Goal: Task Accomplishment & Management: Manage account settings

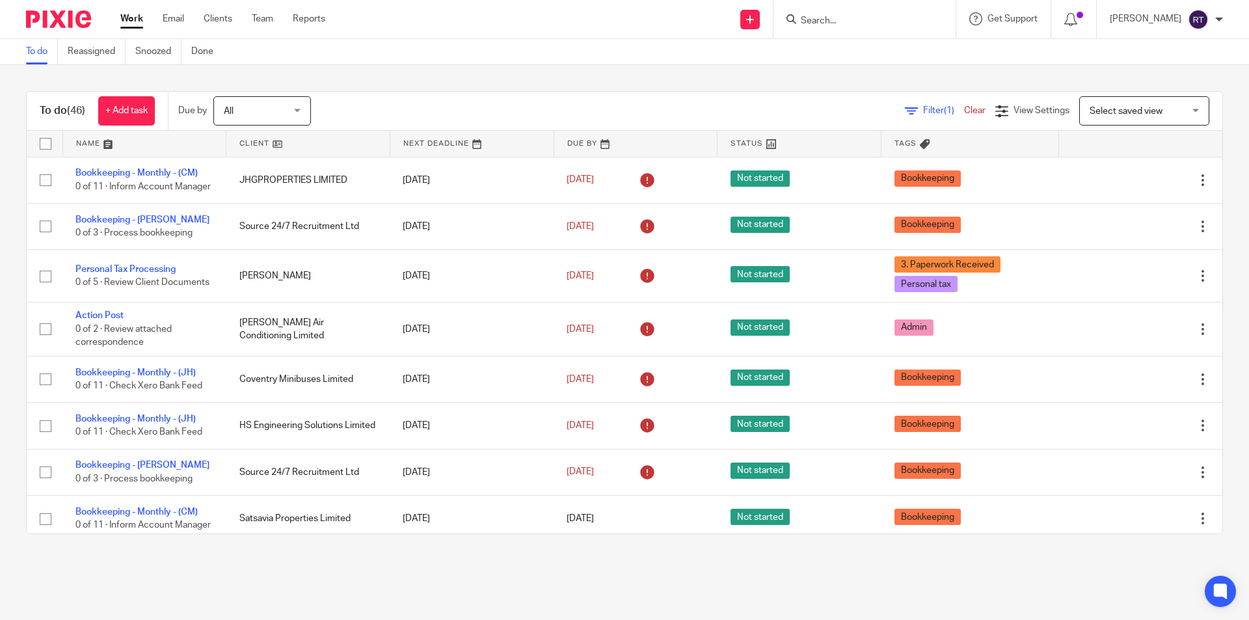
click at [3, 188] on div "To do (46) + Add task Due by All All Today Tomorrow This week Next week This mo…" at bounding box center [624, 312] width 1249 height 495
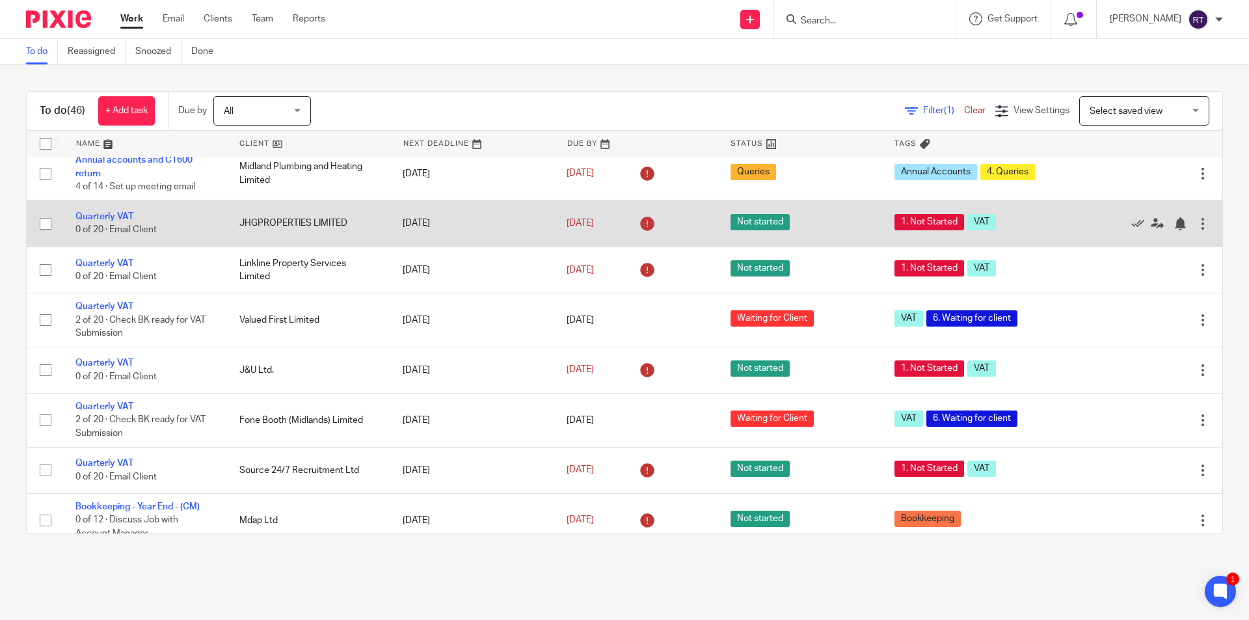
scroll to position [640, 0]
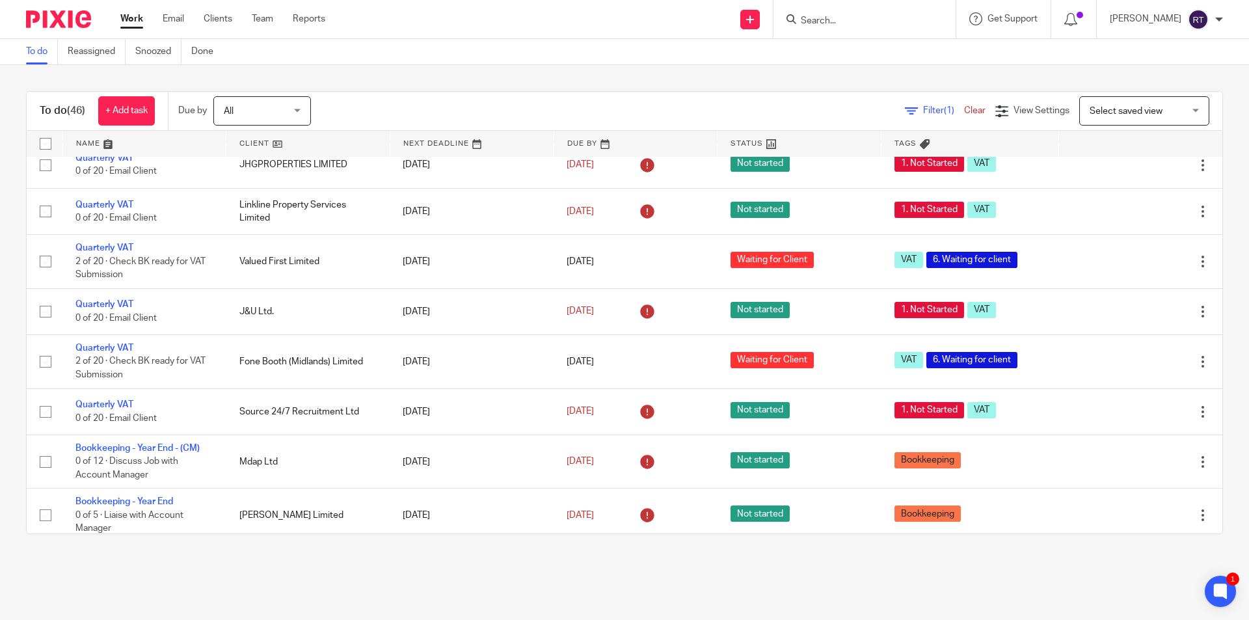
click at [889, 23] on input "Search" at bounding box center [858, 22] width 117 height 12
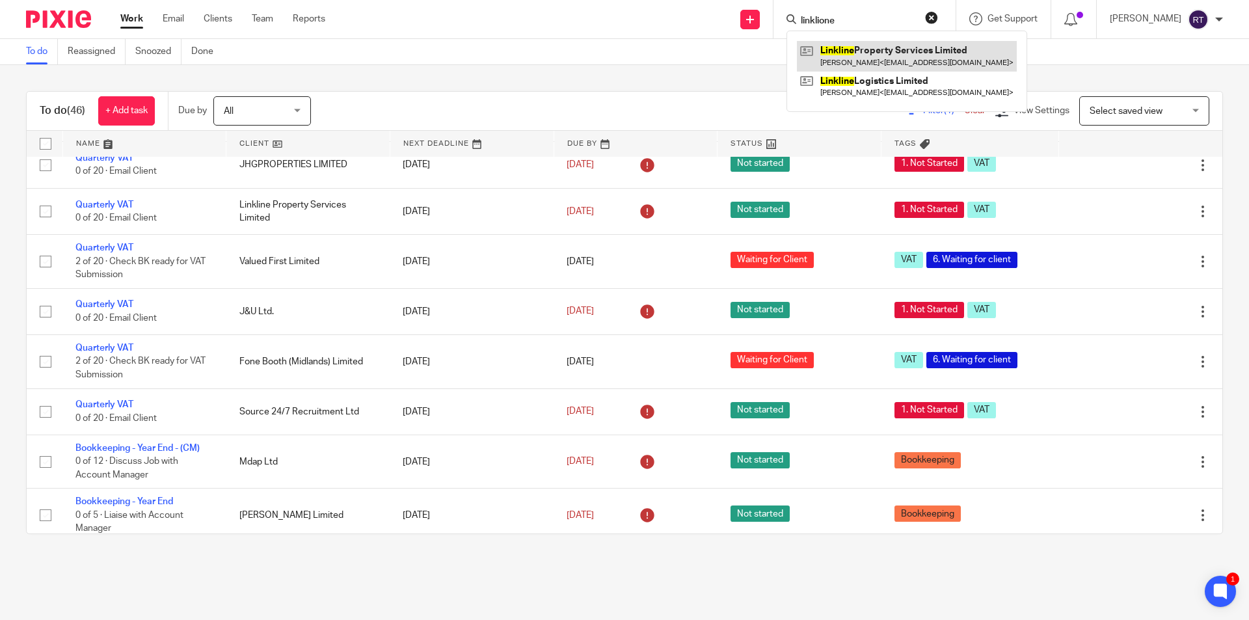
type input "linklione"
click at [915, 49] on link at bounding box center [907, 56] width 220 height 30
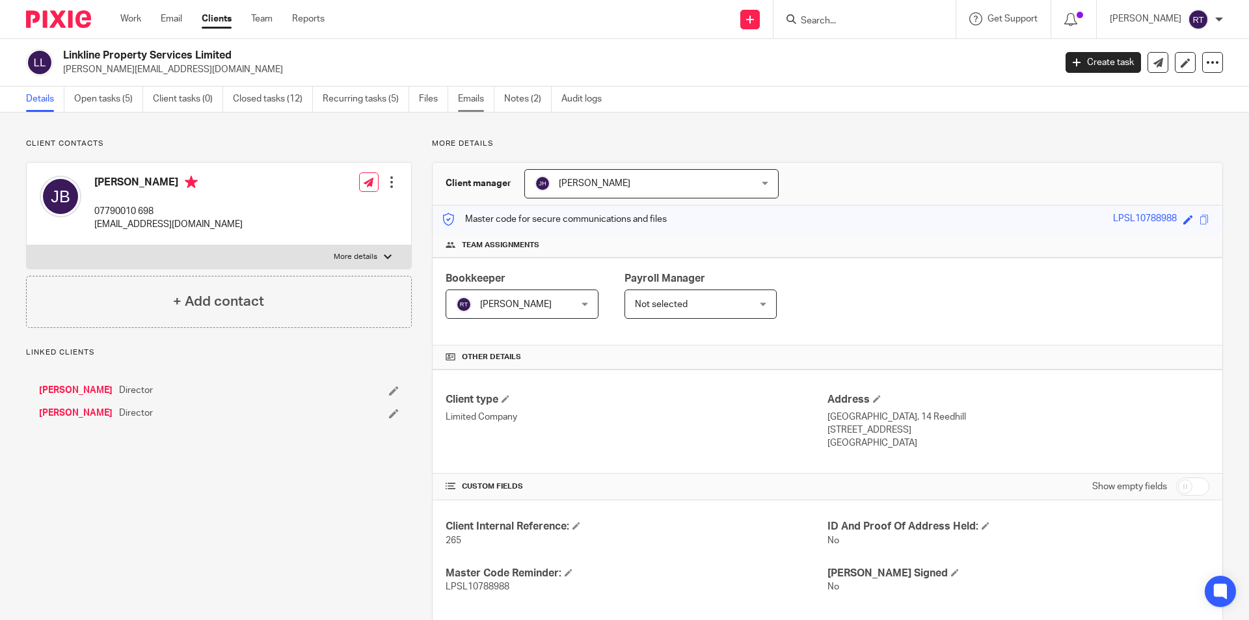
click at [470, 106] on link "Emails" at bounding box center [476, 99] width 36 height 25
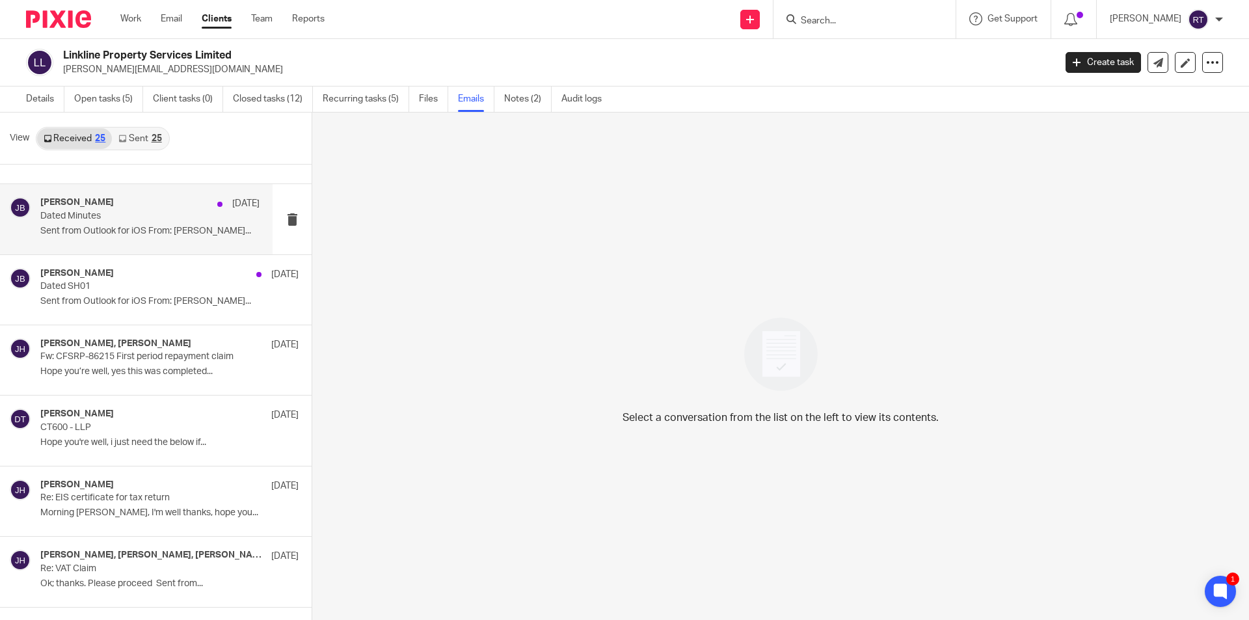
scroll to position [65, 0]
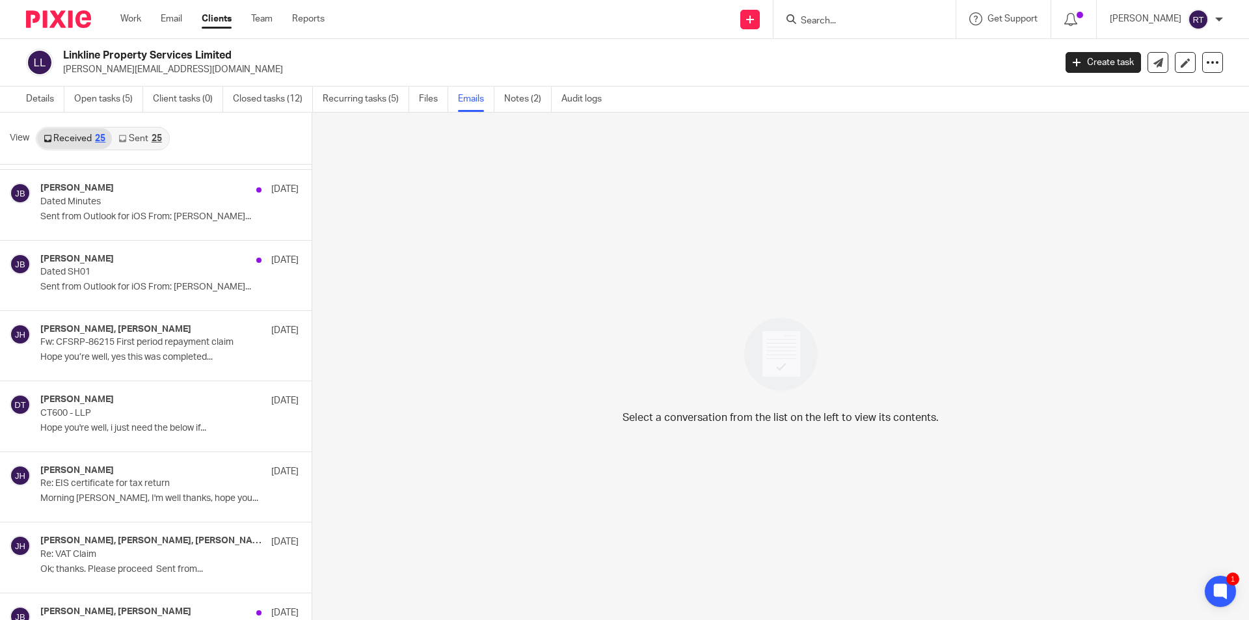
click at [138, 142] on link "Sent 25" at bounding box center [140, 138] width 56 height 21
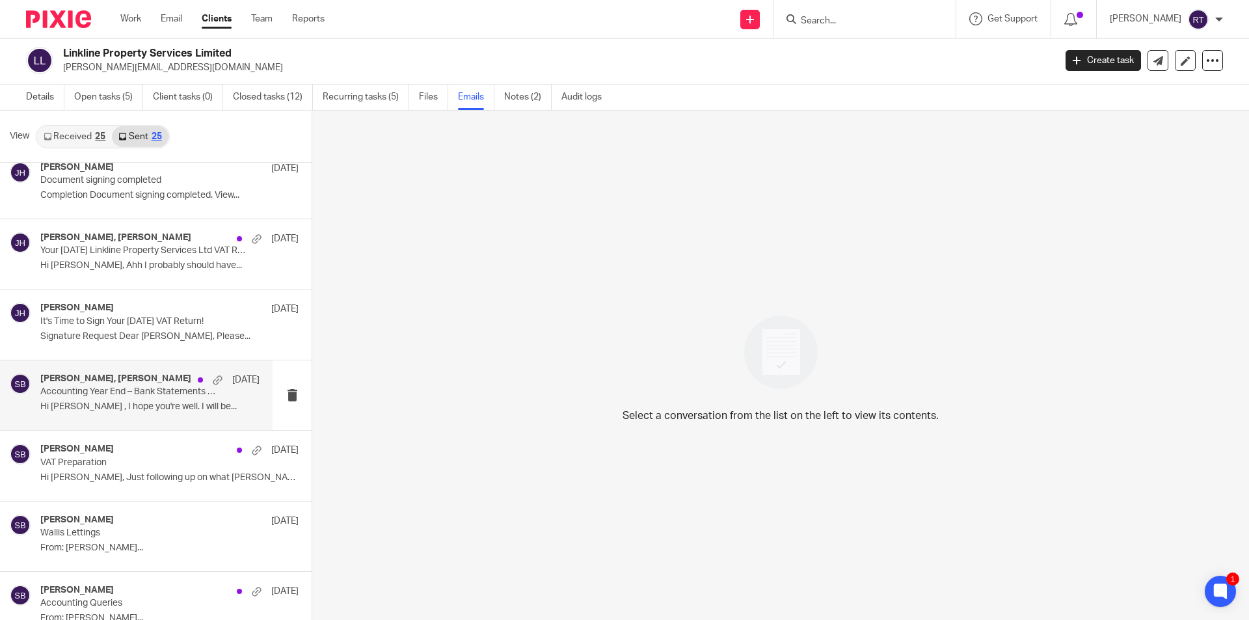
scroll to position [1236, 0]
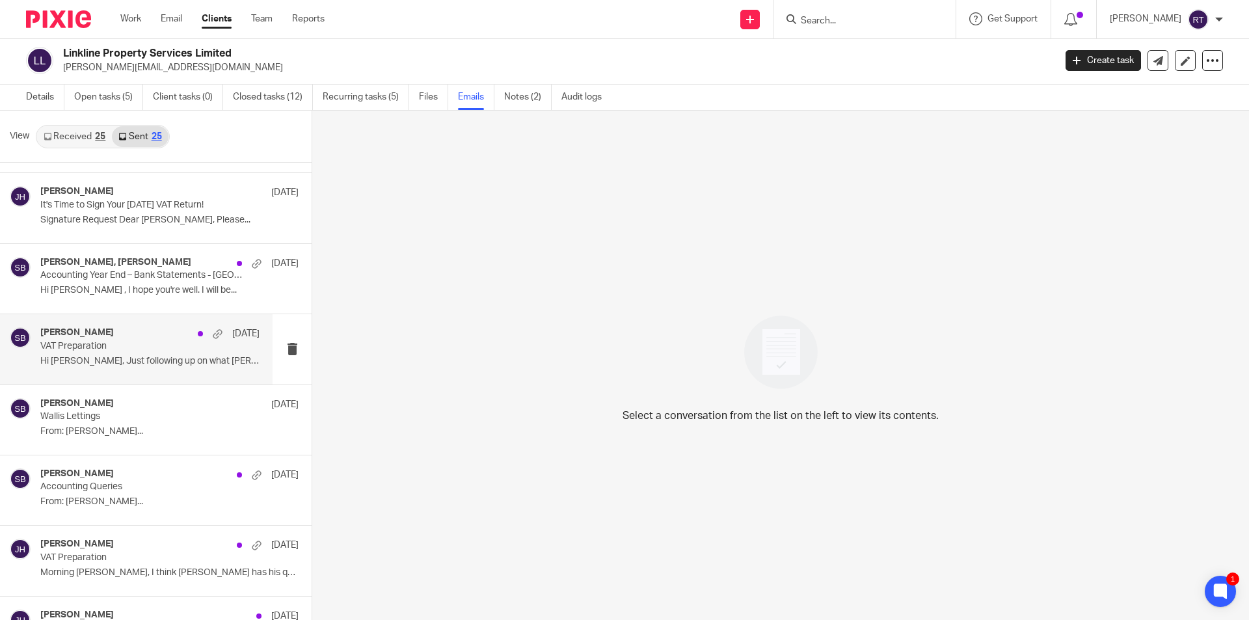
click at [141, 350] on p "VAT Preparation" at bounding box center [128, 346] width 176 height 11
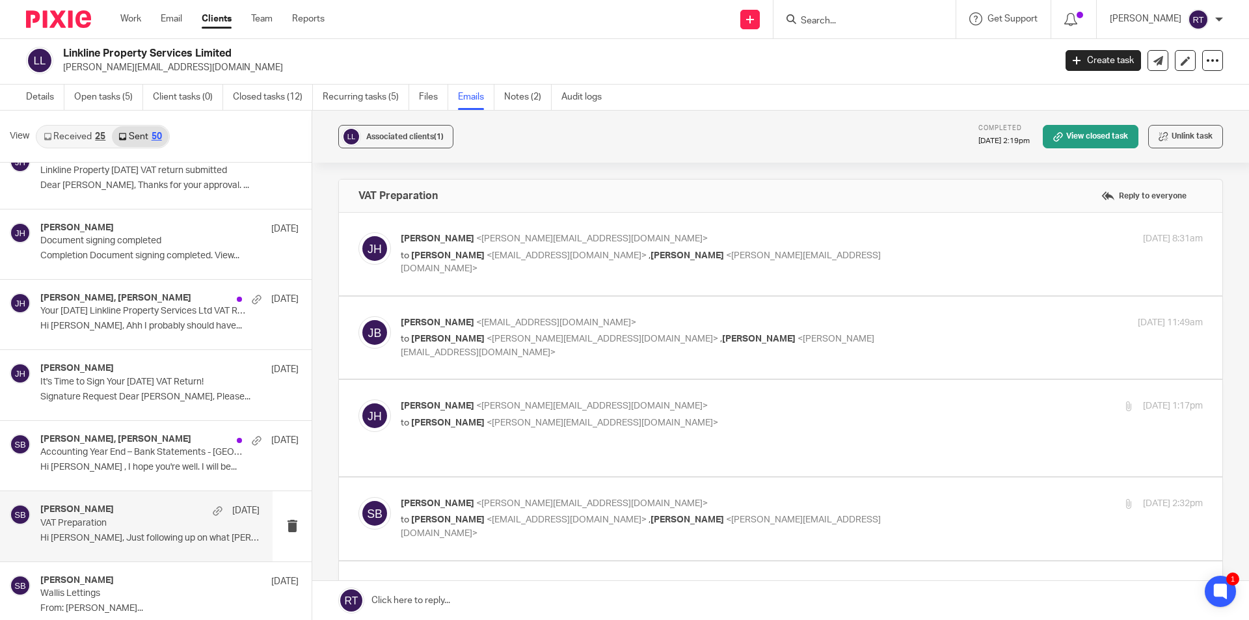
scroll to position [1301, 0]
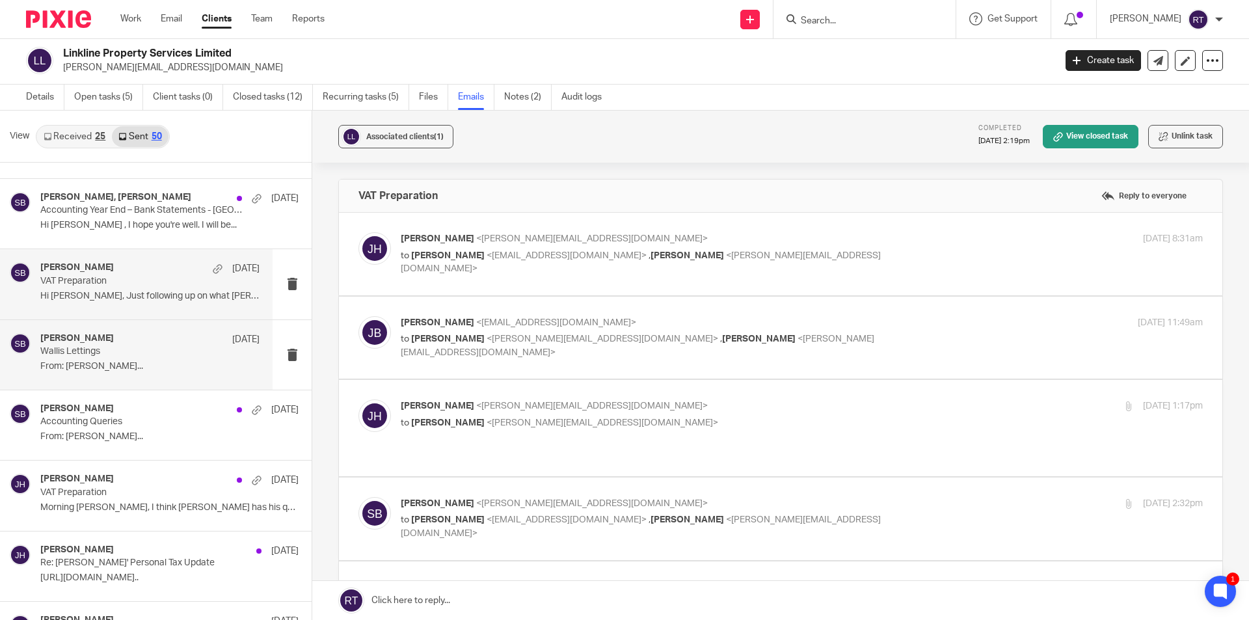
click at [148, 357] on p "Wallis Lettings" at bounding box center [128, 351] width 176 height 11
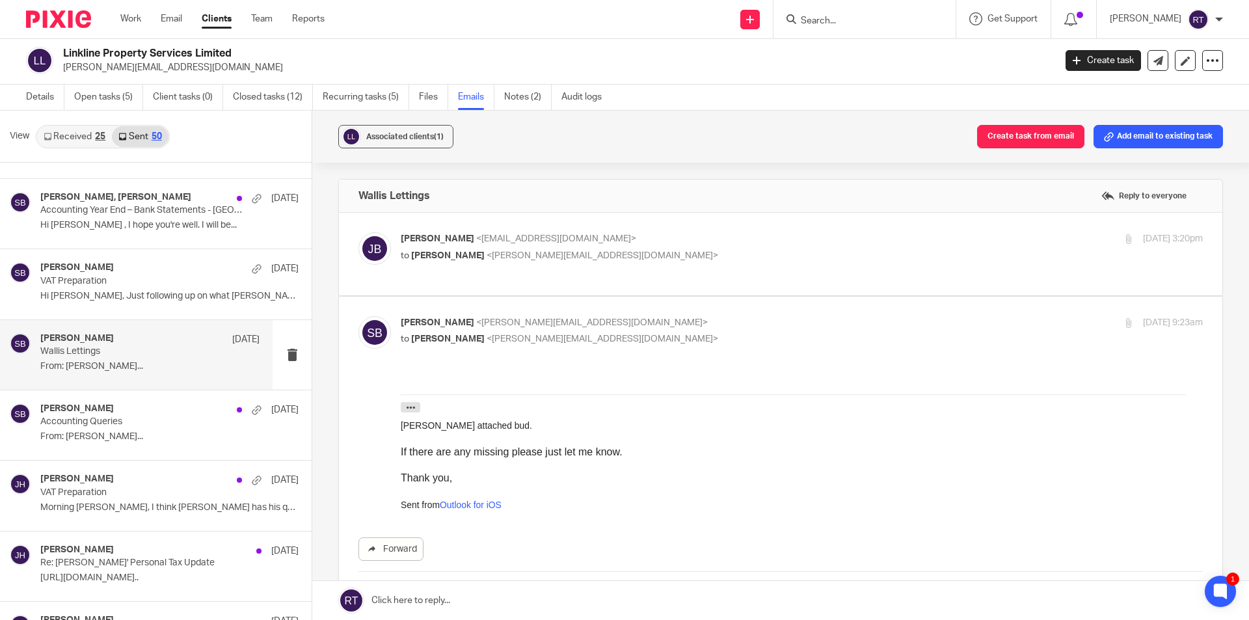
scroll to position [0, 0]
click at [625, 256] on p "to Samual Broad <sam@as1group.co.uk>" at bounding box center [668, 256] width 535 height 14
checkbox input "true"
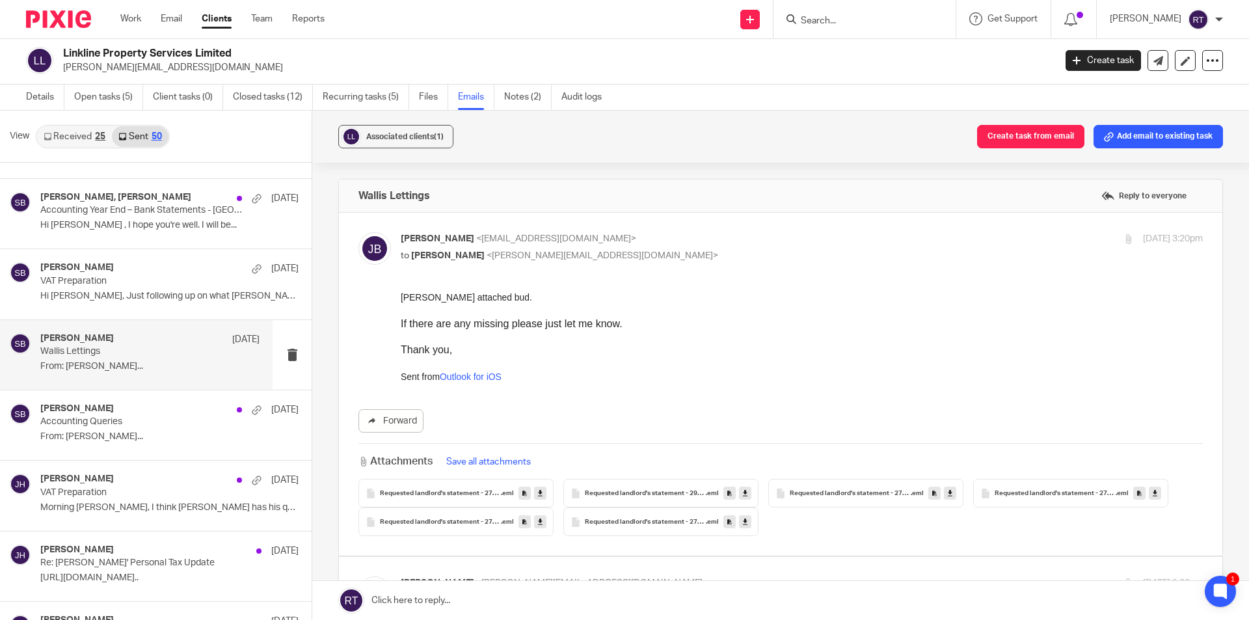
scroll to position [195, 0]
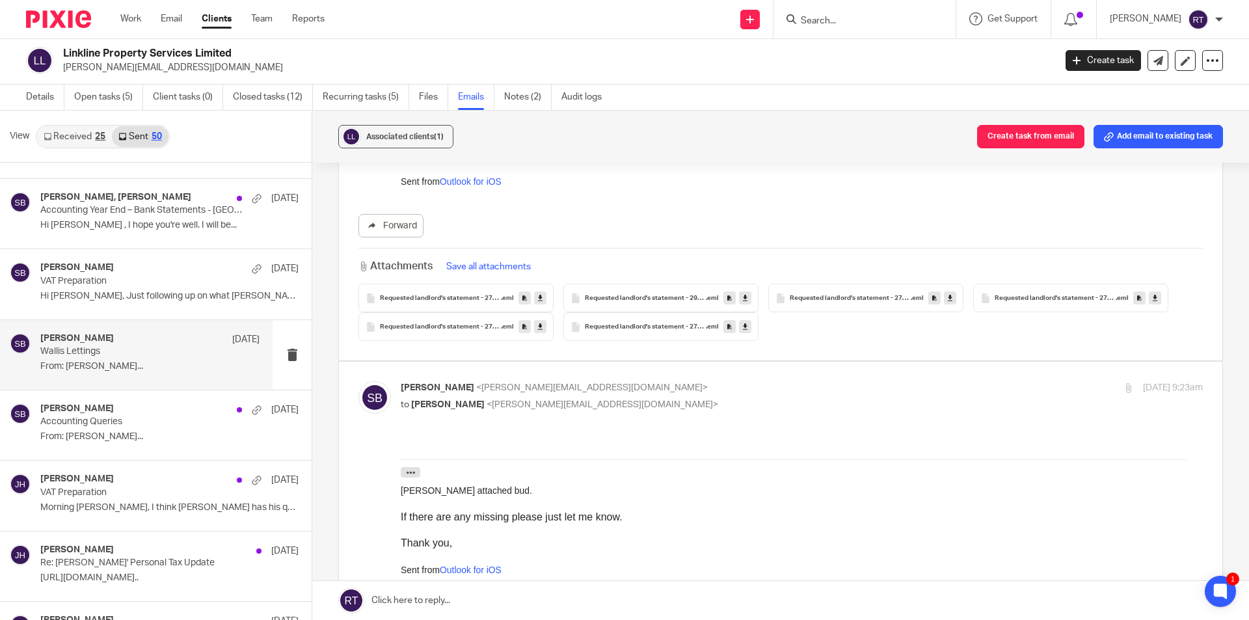
click at [727, 329] on icon at bounding box center [729, 327] width 5 height 10
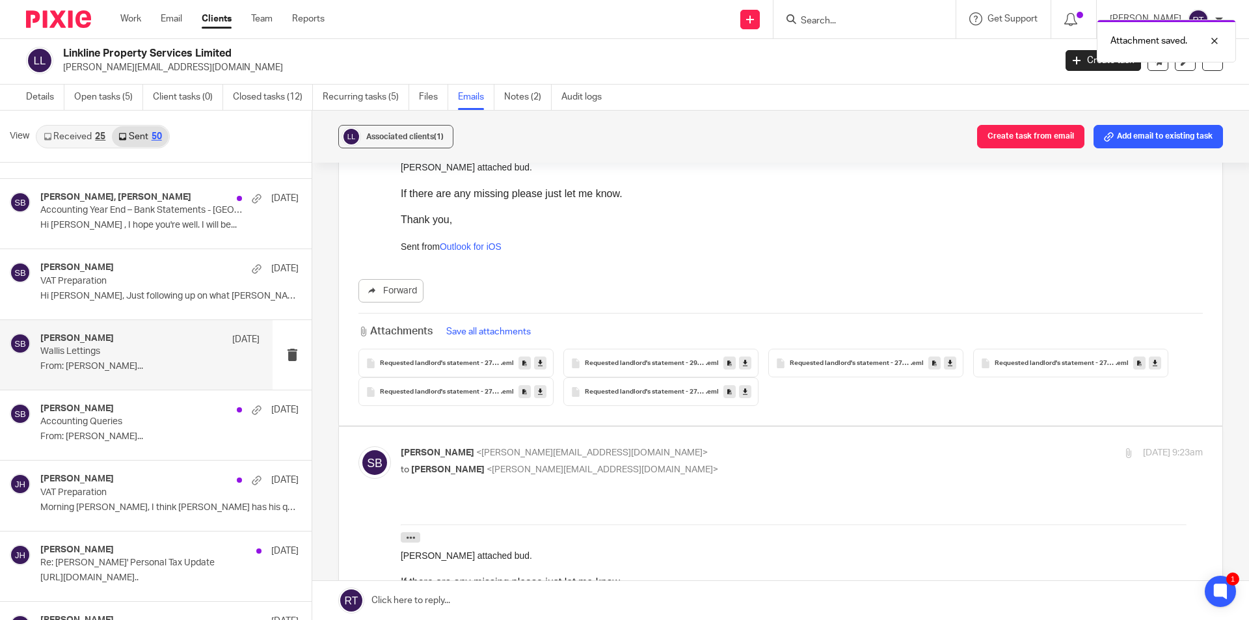
click at [743, 394] on icon at bounding box center [745, 392] width 5 height 10
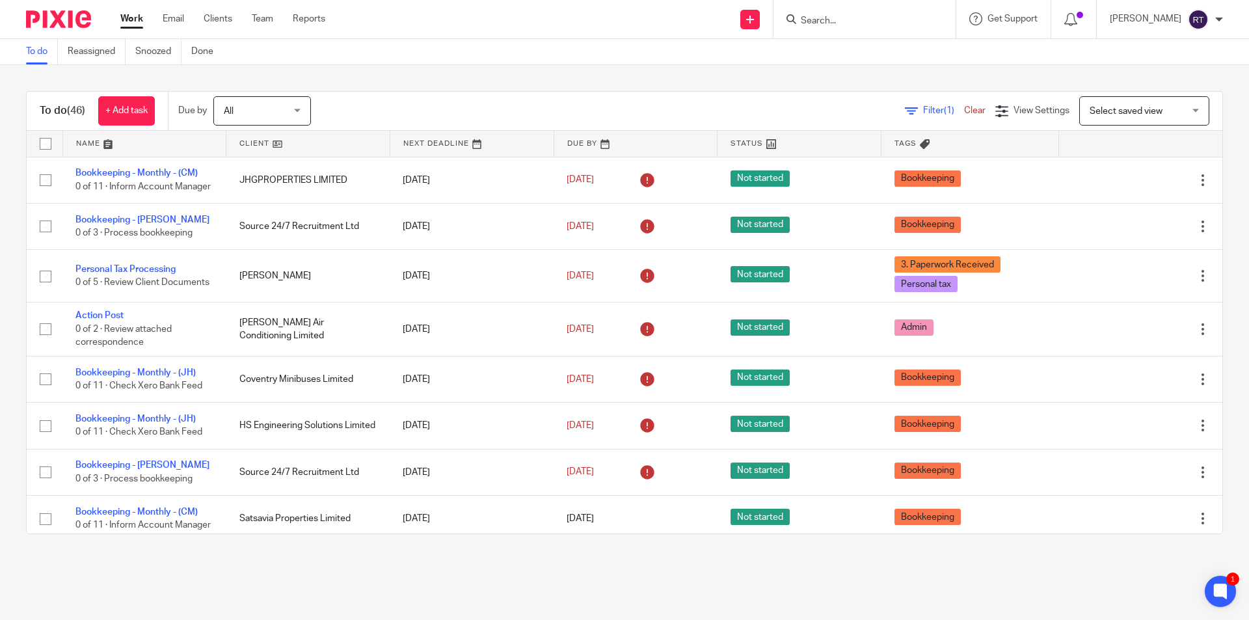
click at [16, 338] on div "To do (46) + Add task Due by All All [DATE] [DATE] This week Next week This mon…" at bounding box center [624, 312] width 1249 height 495
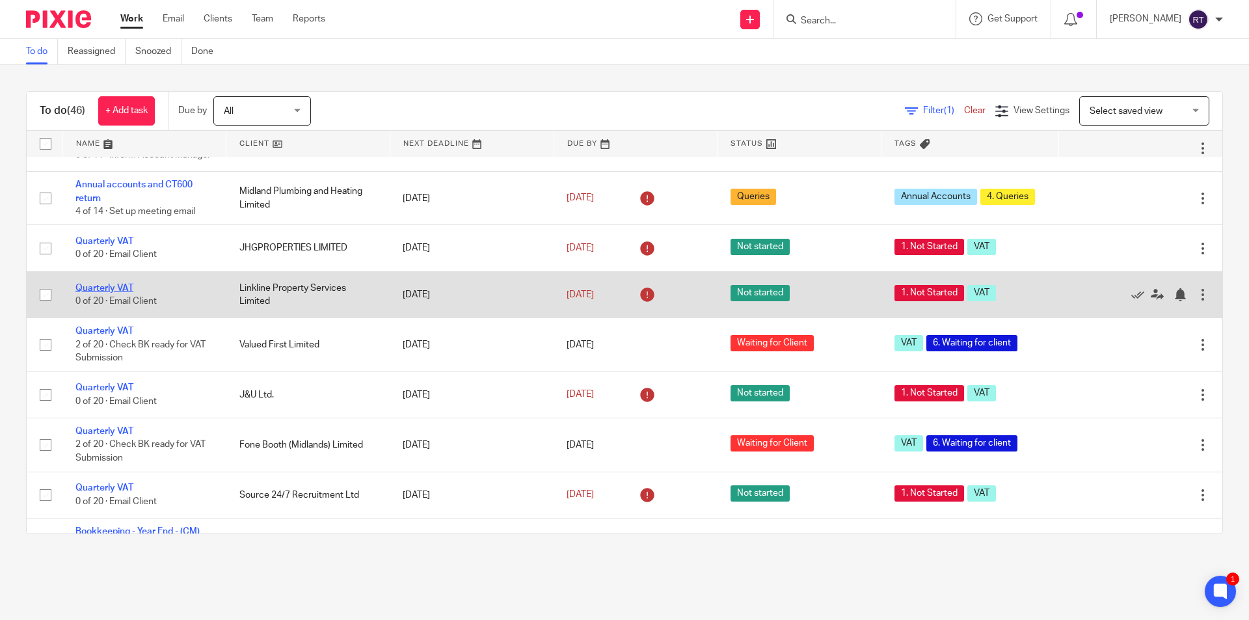
click at [111, 293] on link "Quarterly VAT" at bounding box center [104, 288] width 58 height 9
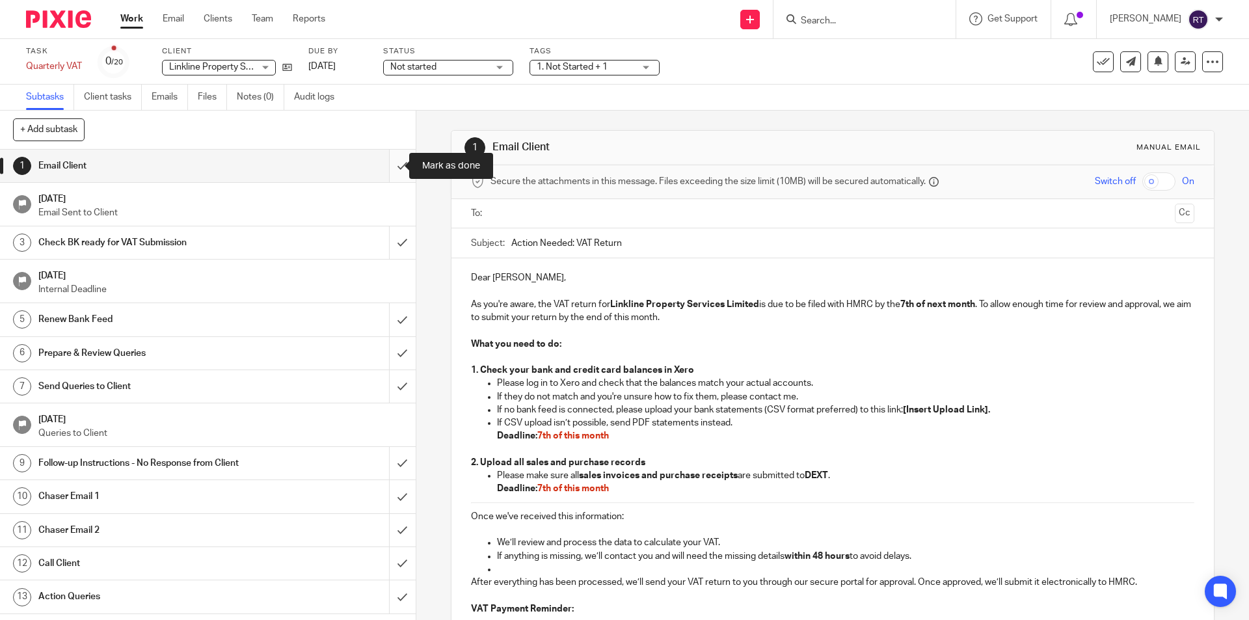
click at [392, 161] on input "submit" at bounding box center [208, 166] width 416 height 33
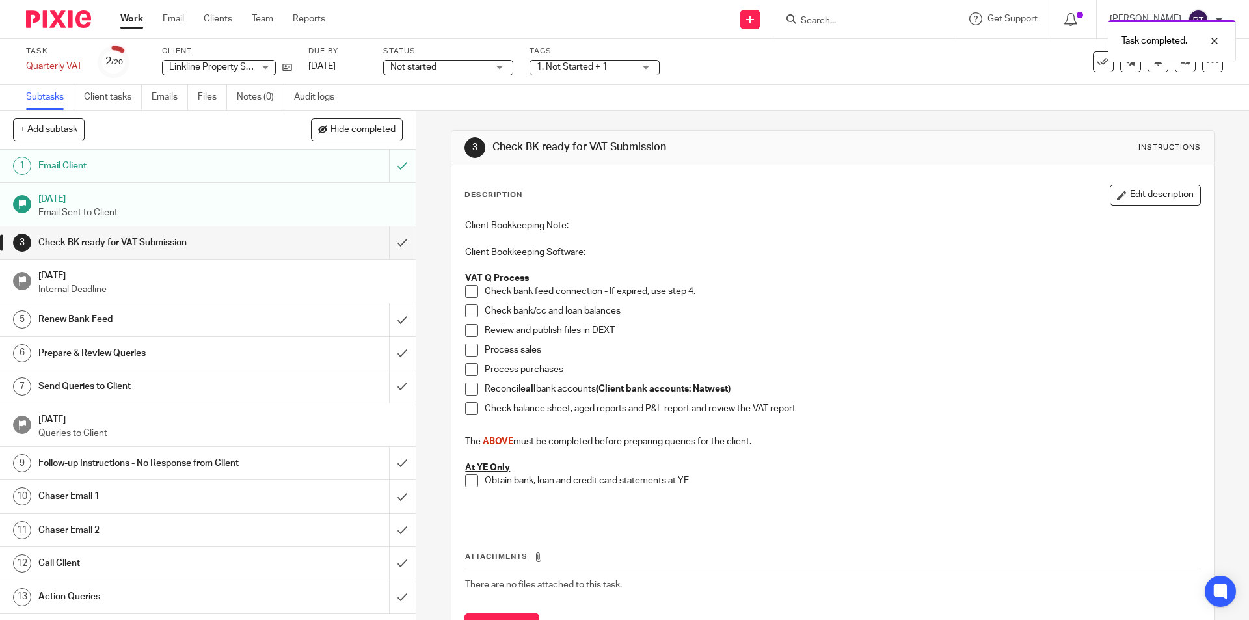
click at [422, 70] on span "Not started" at bounding box center [413, 66] width 46 height 9
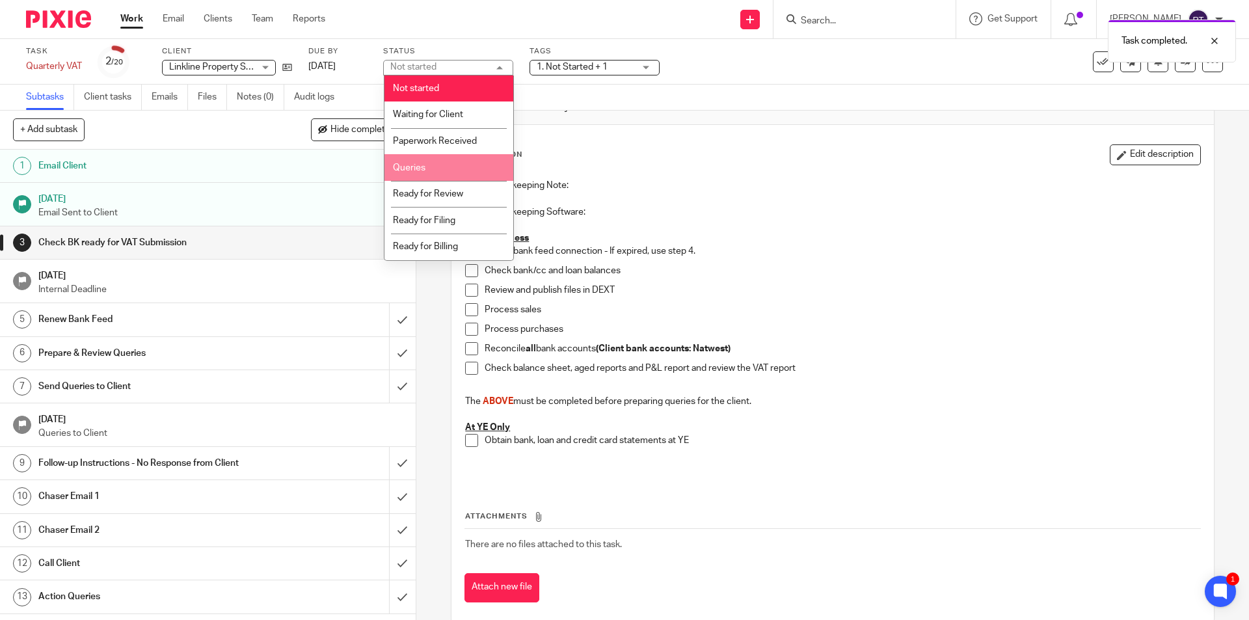
scroll to position [62, 0]
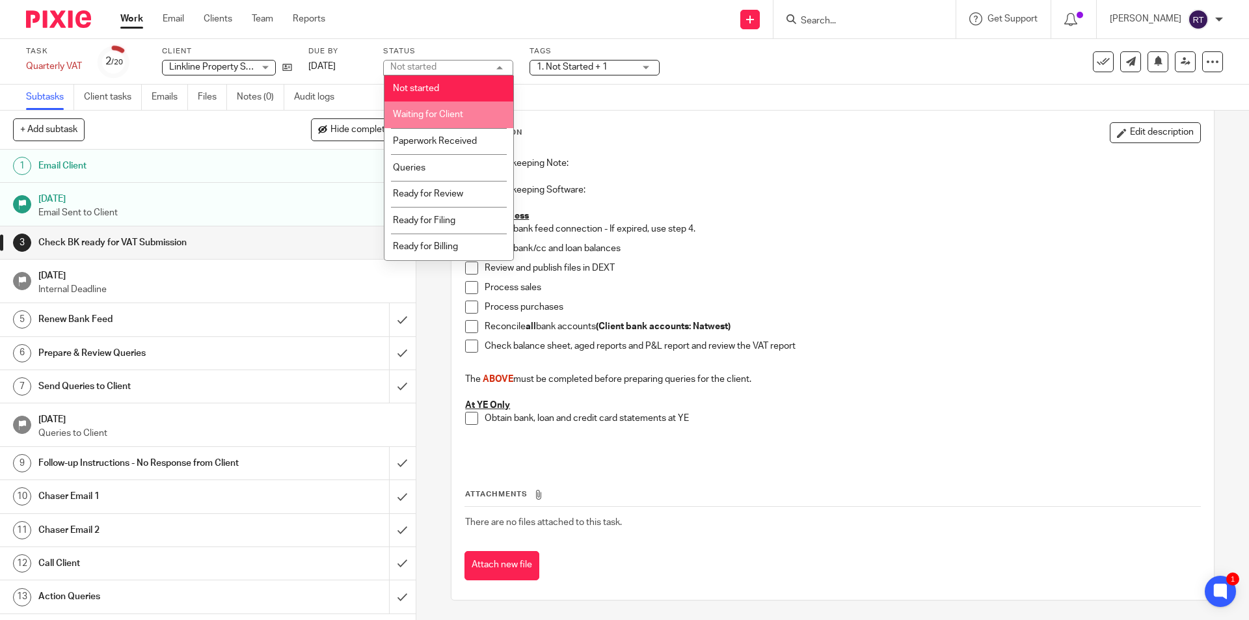
click at [437, 116] on span "Waiting for Client" at bounding box center [428, 114] width 70 height 9
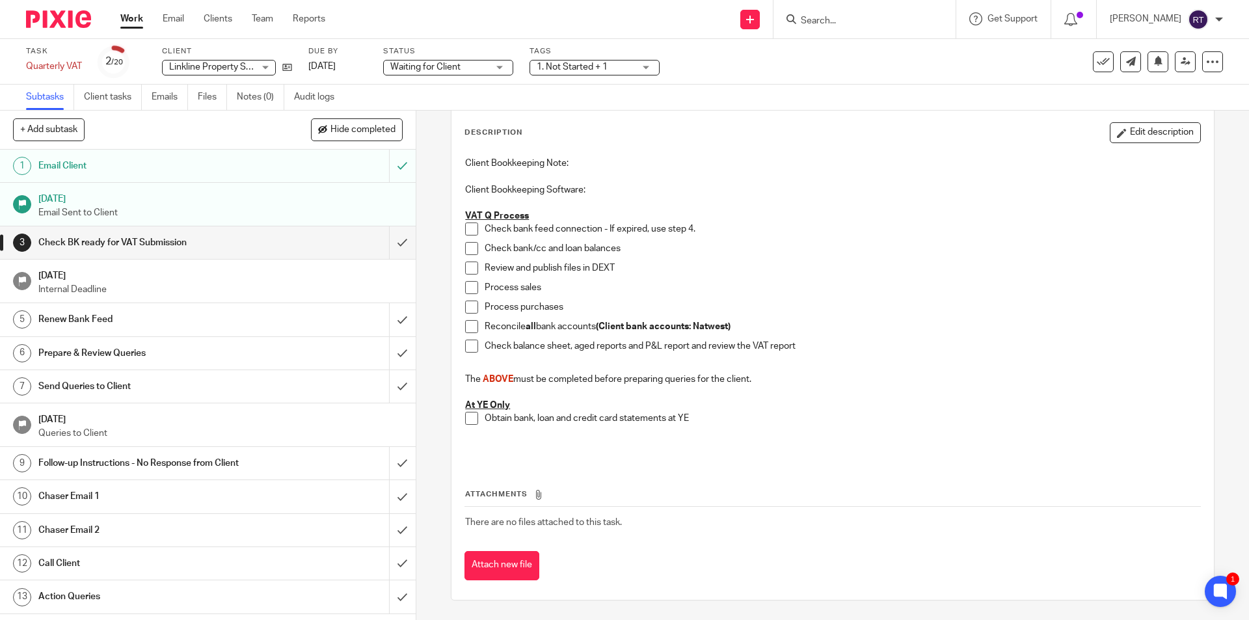
click at [570, 68] on span "1. Not Started + 1" at bounding box center [572, 66] width 71 height 9
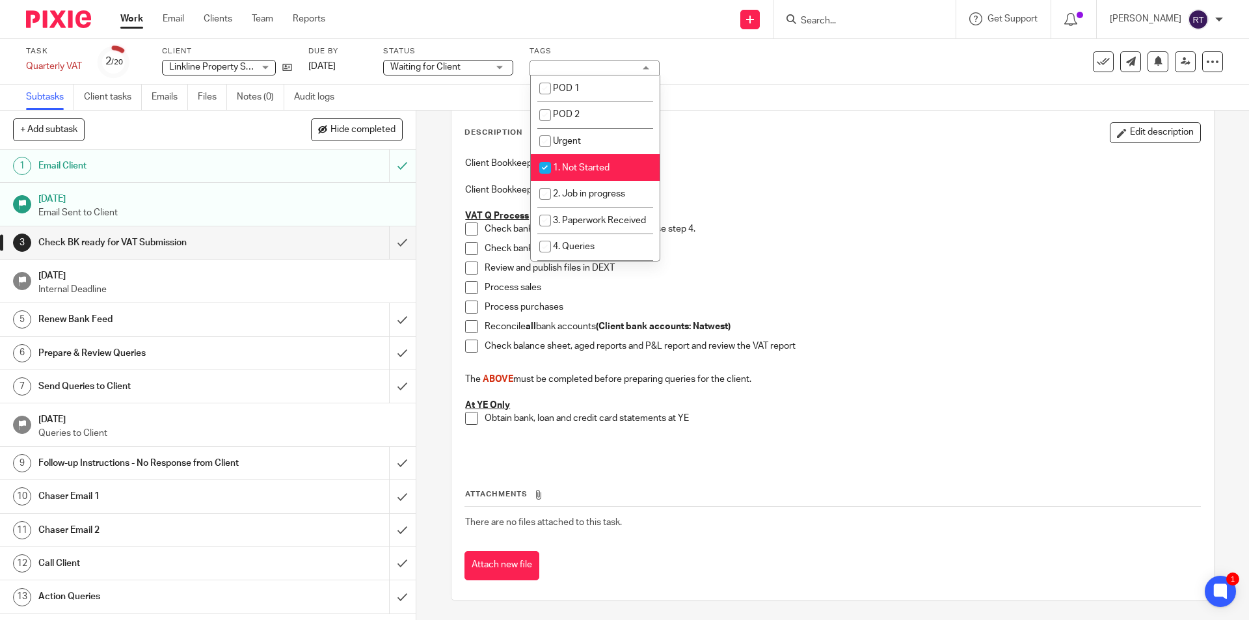
click at [583, 177] on li "1. Not Started" at bounding box center [595, 167] width 129 height 27
checkbox input "false"
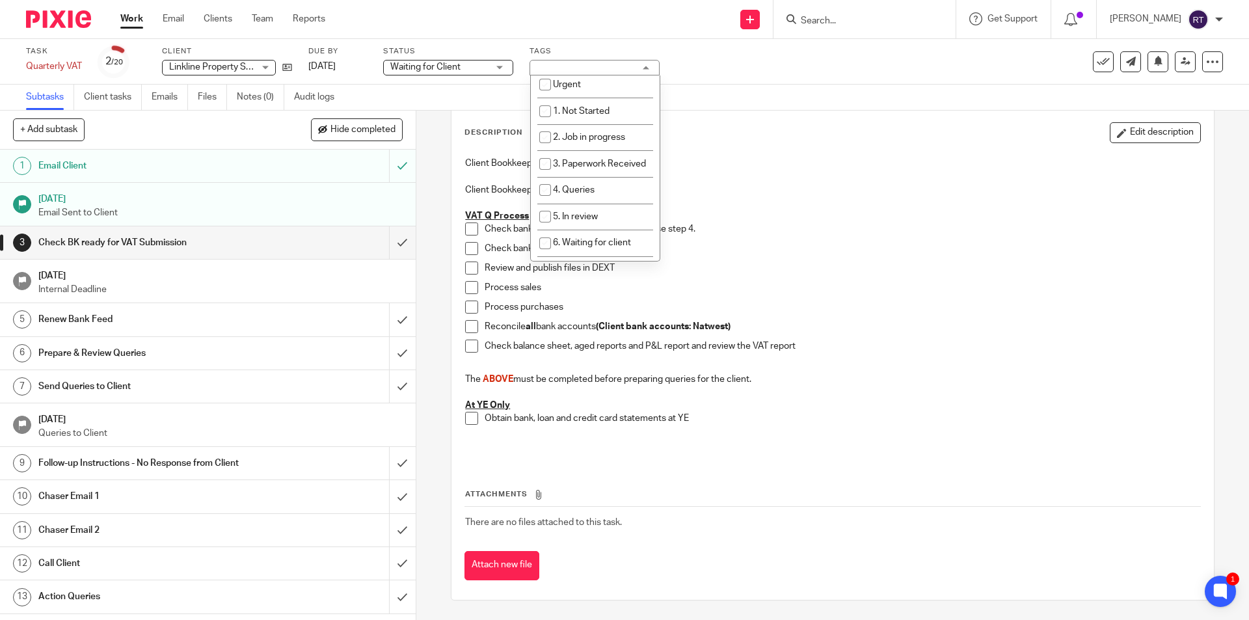
scroll to position [130, 0]
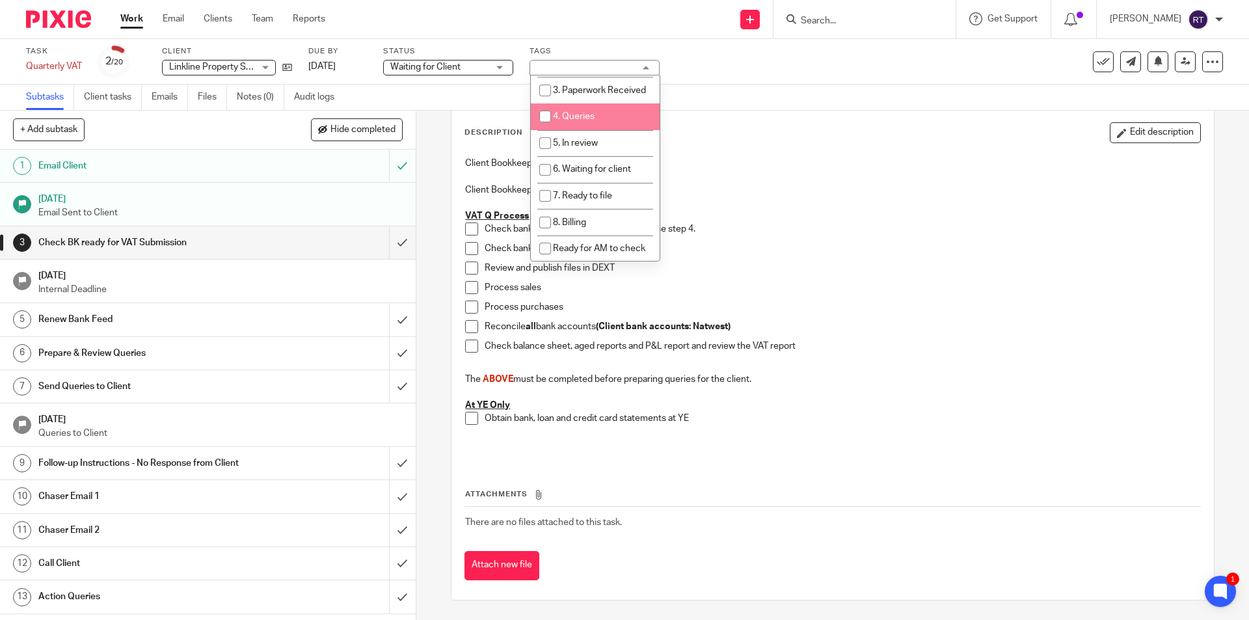
click at [577, 121] on span "4. Queries" at bounding box center [574, 116] width 42 height 9
checkbox input "true"
click at [81, 25] on img at bounding box center [58, 19] width 65 height 18
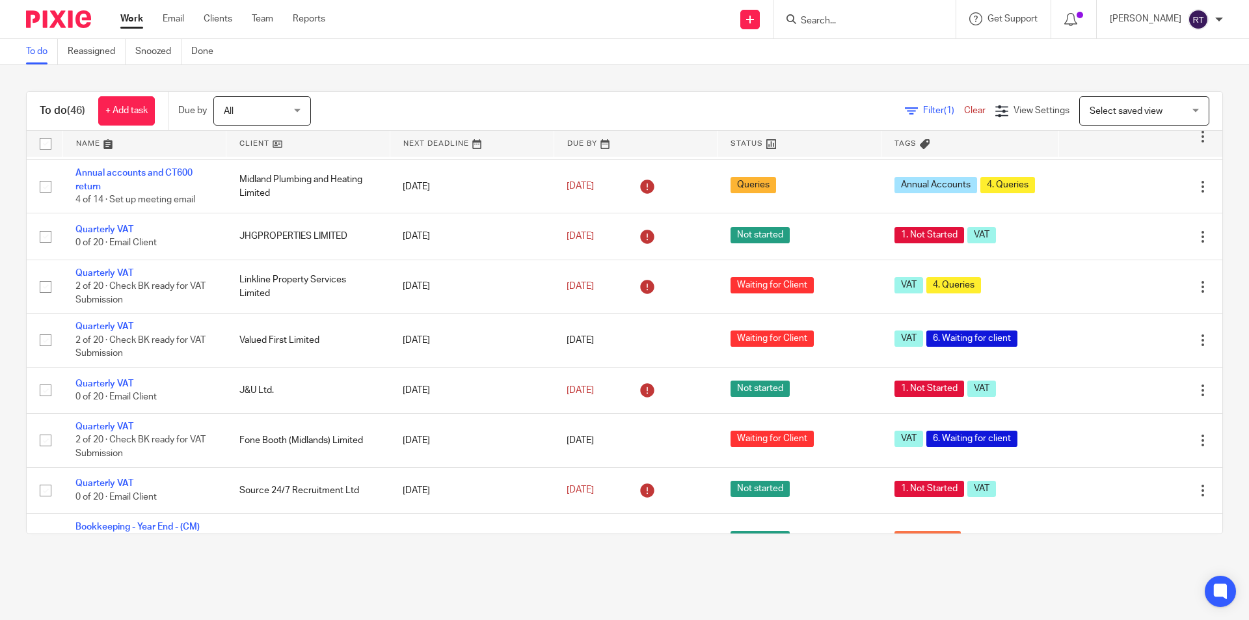
scroll to position [586, 0]
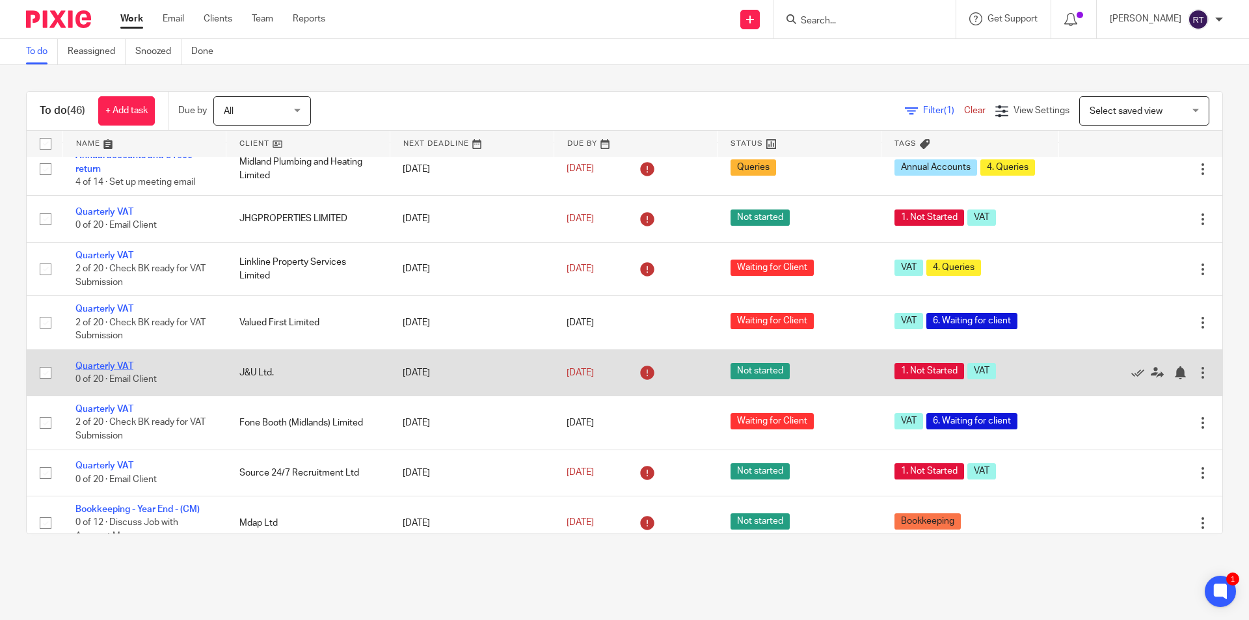
click at [133, 371] on link "Quarterly VAT" at bounding box center [104, 366] width 58 height 9
